Goal: Information Seeking & Learning: Learn about a topic

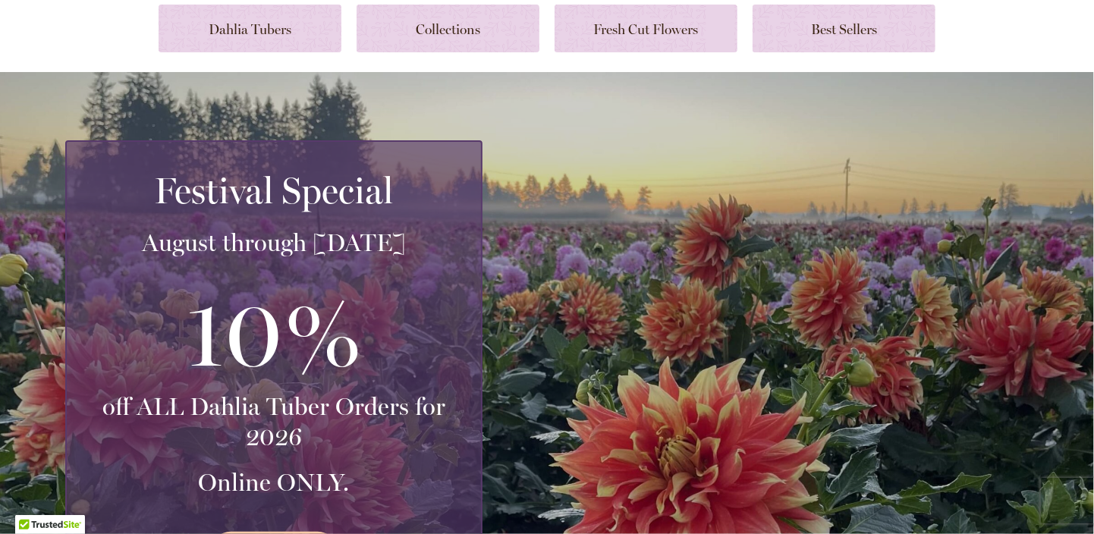
scroll to position [76, 0]
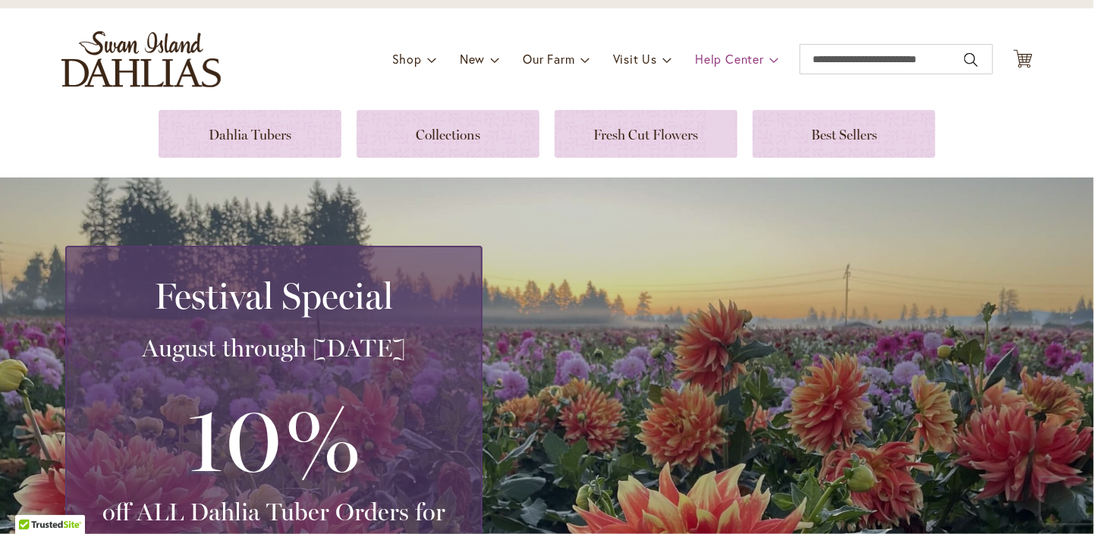
click at [769, 47] on span at bounding box center [774, 59] width 10 height 24
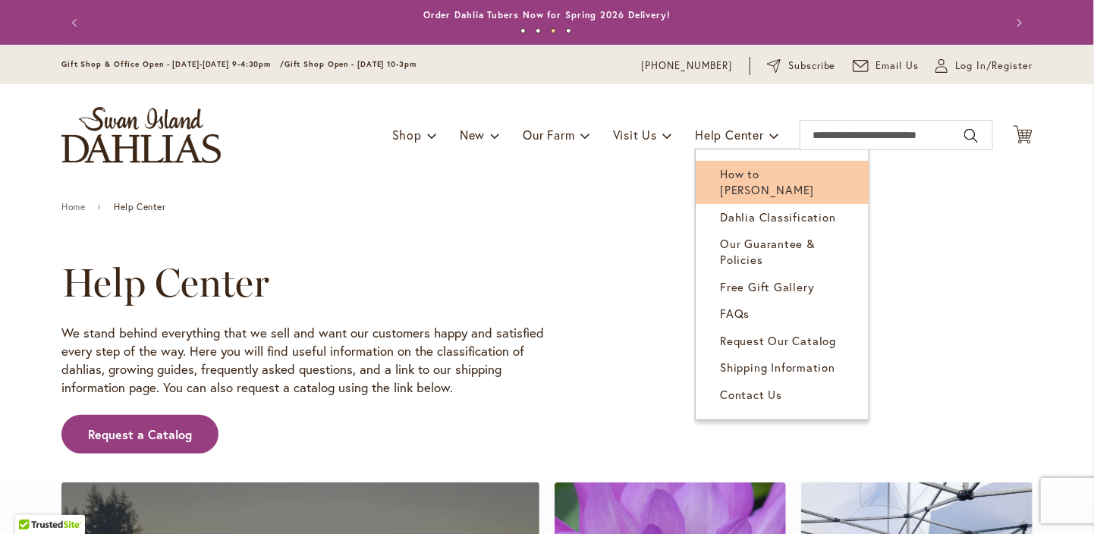
click at [744, 172] on span "How to [PERSON_NAME]" at bounding box center [767, 181] width 94 height 31
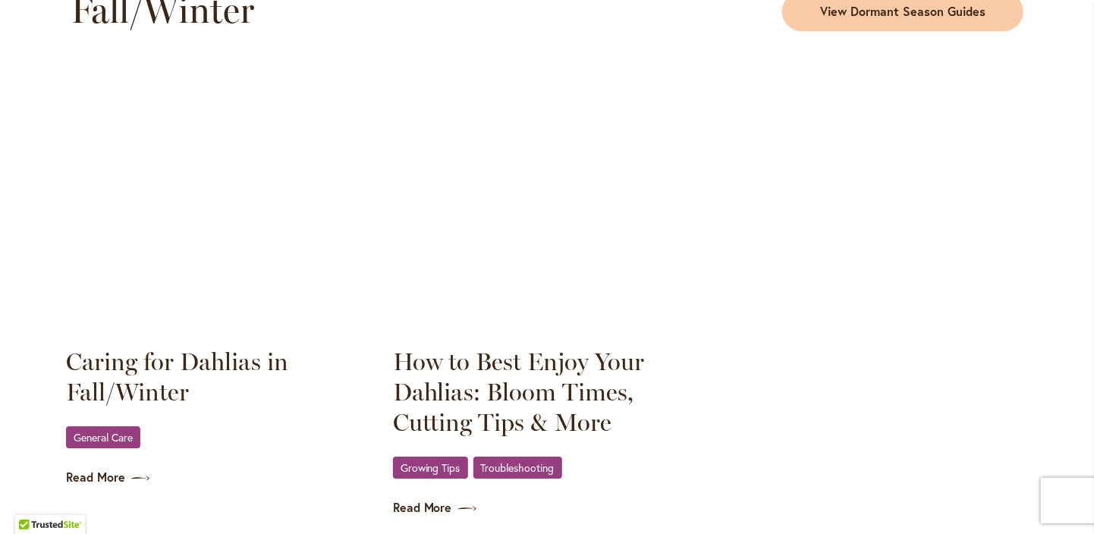
scroll to position [2230, 0]
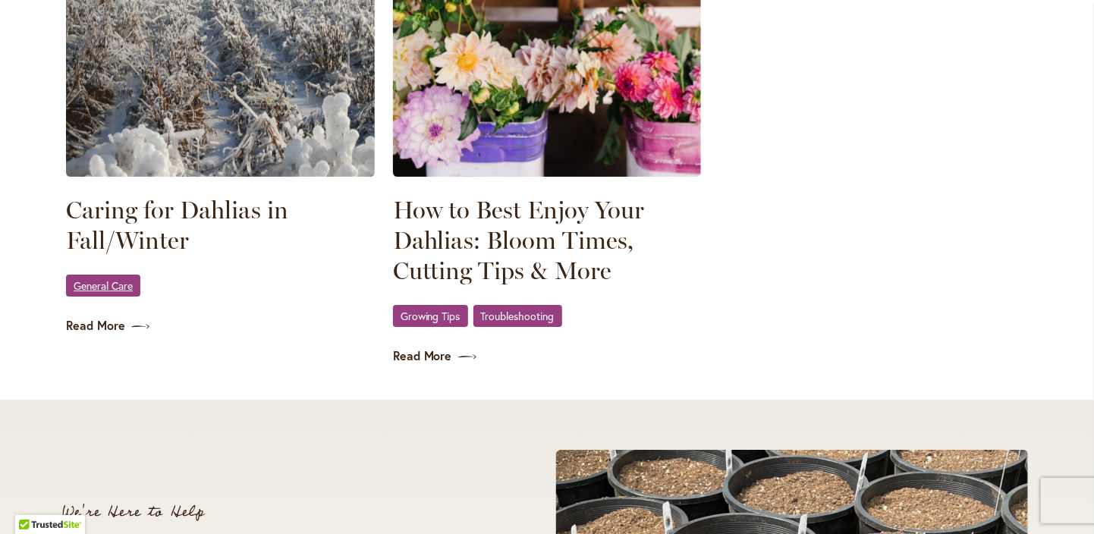
click at [97, 285] on span "General Care" at bounding box center [103, 286] width 59 height 10
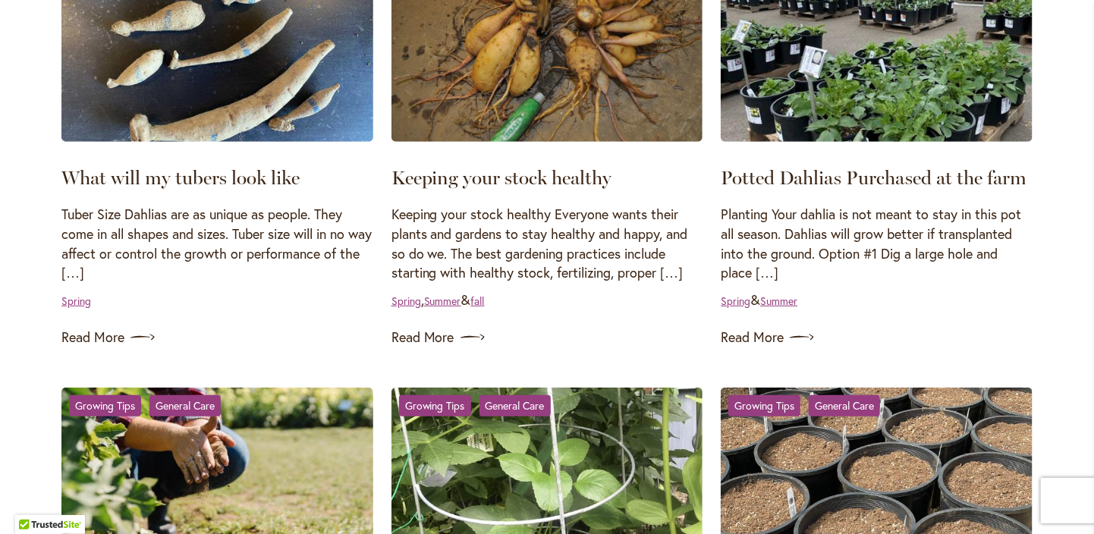
scroll to position [455, 0]
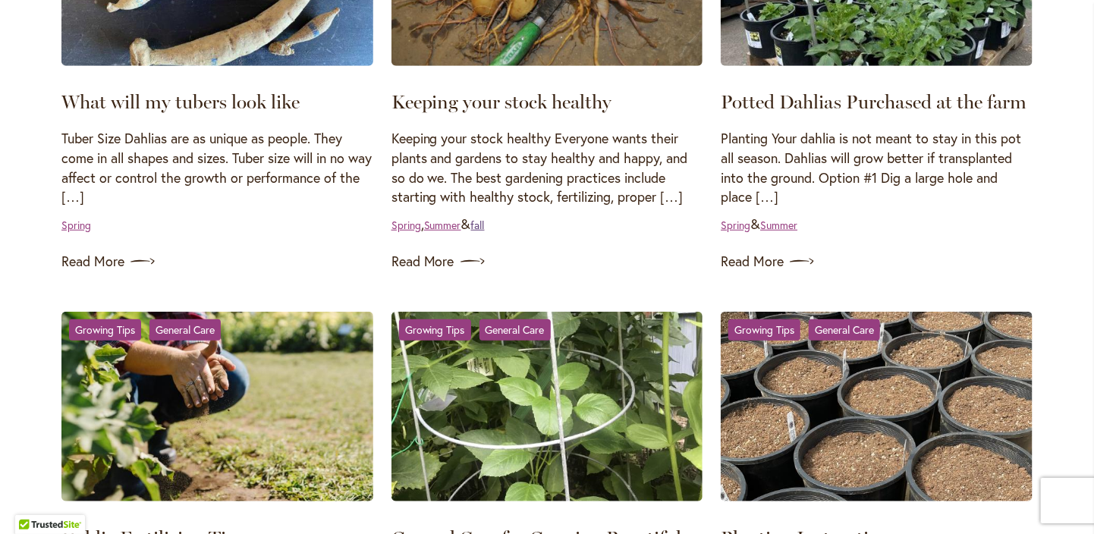
click at [485, 225] on link "fall" at bounding box center [478, 225] width 14 height 14
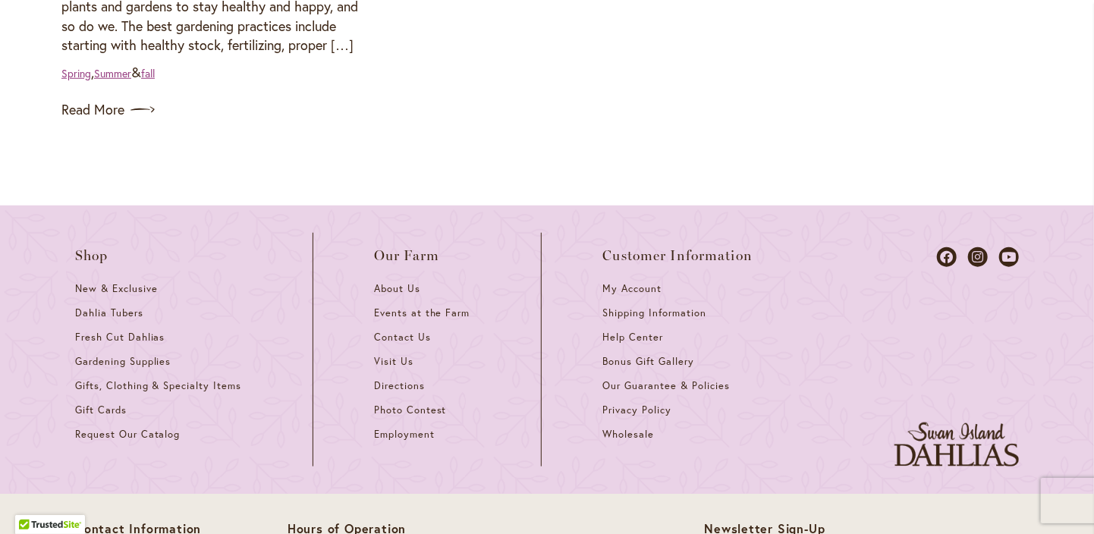
scroll to position [683, 0]
